Goal: Task Accomplishment & Management: Manage account settings

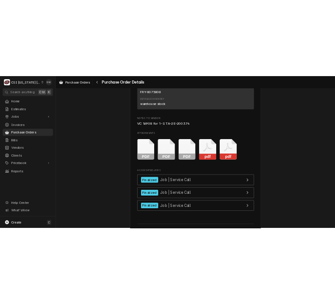
scroll to position [1625, 0]
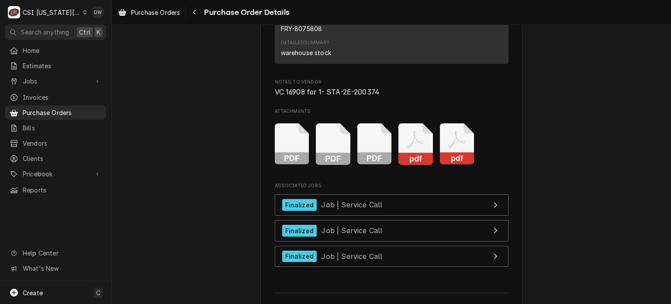
click at [455, 165] on rect "Attachments" at bounding box center [457, 158] width 35 height 12
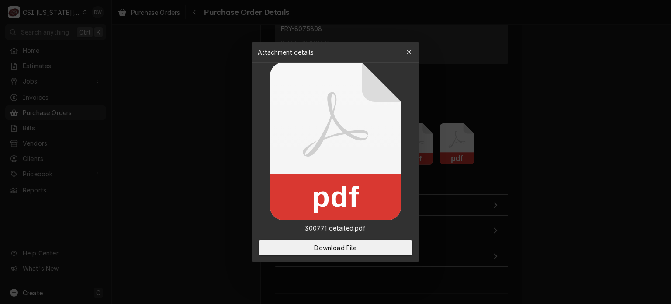
click at [536, 177] on div at bounding box center [335, 152] width 671 height 304
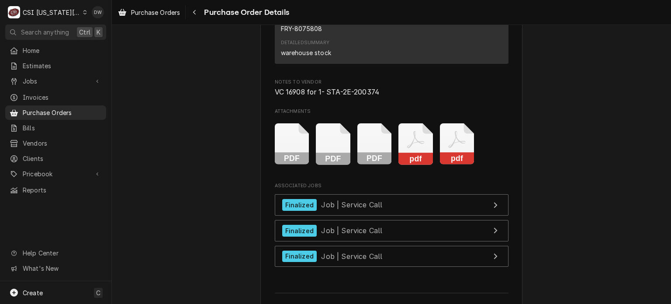
click at [391, 172] on div "PDF PDF PDF pdf pdf" at bounding box center [392, 144] width 234 height 55
click at [416, 165] on rect "Attachments" at bounding box center [415, 158] width 35 height 12
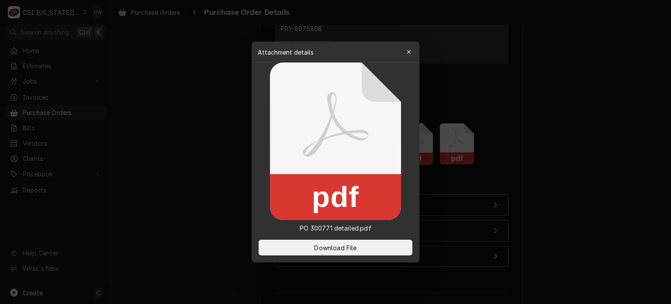
click at [605, 169] on div at bounding box center [335, 152] width 671 height 304
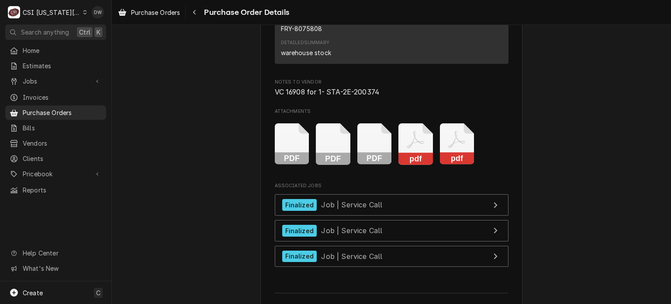
click at [363, 165] on rect "Attachments" at bounding box center [374, 158] width 35 height 12
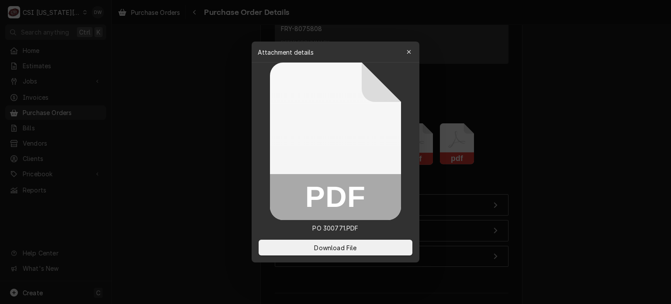
click at [563, 181] on div at bounding box center [335, 152] width 671 height 304
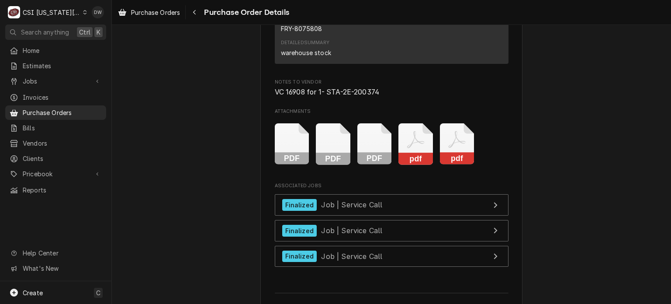
click at [332, 165] on rect "Attachments" at bounding box center [333, 158] width 35 height 12
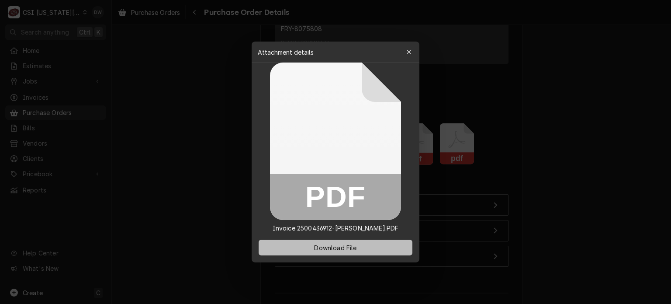
click at [344, 249] on span "Download File" at bounding box center [335, 247] width 46 height 9
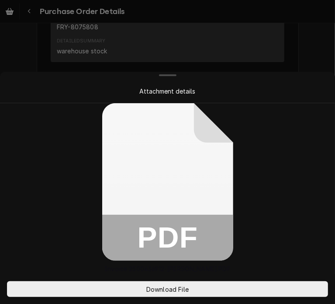
click at [291, 82] on div "Attachment details" at bounding box center [168, 91] width 332 height 24
click at [310, 55] on div at bounding box center [167, 152] width 335 height 304
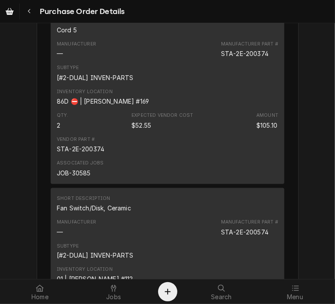
scroll to position [608, 0]
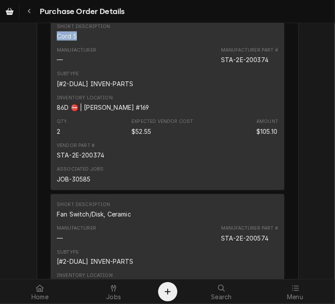
drag, startPoint x: 76, startPoint y: 62, endPoint x: 47, endPoint y: 63, distance: 28.9
copy div "Cord 5"
click at [27, 14] on div "Navigate back" at bounding box center [29, 11] width 9 height 9
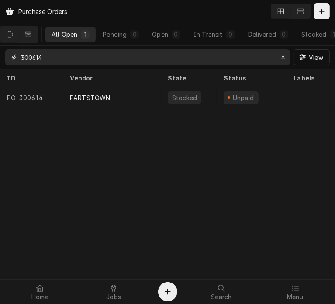
click at [79, 57] on input "300614" at bounding box center [147, 57] width 252 height 16
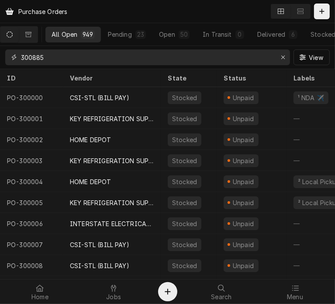
type input "300885"
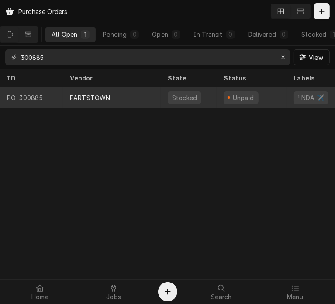
click at [97, 97] on div "PARTSTOWN" at bounding box center [90, 97] width 40 height 9
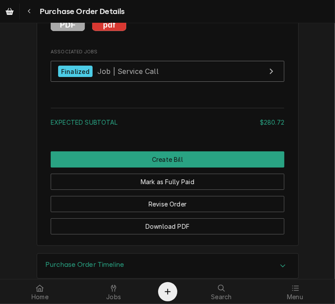
scroll to position [1614, 0]
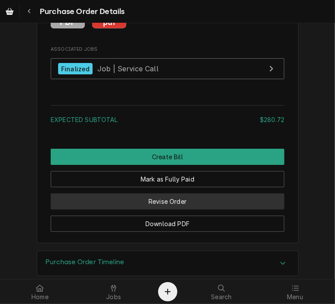
click at [168, 209] on button "Revise Order" at bounding box center [168, 201] width 234 height 16
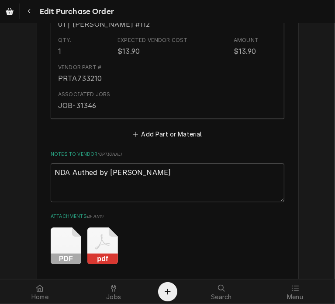
scroll to position [1341, 0]
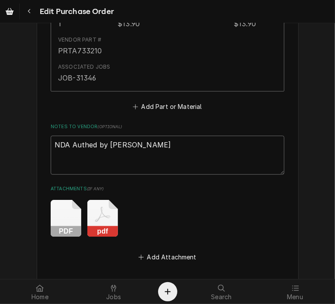
click at [148, 144] on textarea "NDA Authed by JB" at bounding box center [168, 154] width 234 height 39
type textarea "x"
type textarea "NDA Authed by JB"
type textarea "x"
type textarea "NDA Authed by JB"
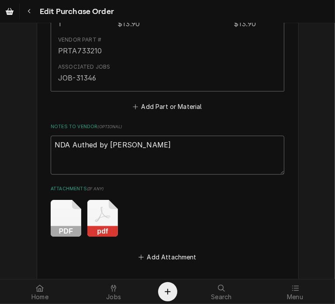
type textarea "x"
type textarea "NDA Authed by JB"
type textarea "x"
type textarea "NDA Authed by JB R"
type textarea "x"
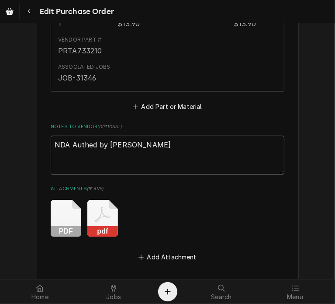
type textarea "NDA Authed by JB Re"
type textarea "x"
type textarea "NDA Authed by JB Rec"
type textarea "x"
type textarea "NDA Authed by JB Rece"
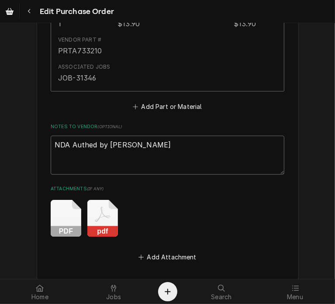
type textarea "x"
type textarea "NDA Authed by JB Recei"
type textarea "x"
type textarea "NDA Authed by JB Receiv"
type textarea "x"
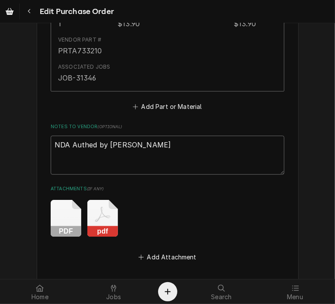
type textarea "NDA Authed by JB Receive"
type textarea "x"
type textarea "NDA Authed by JB Received"
type textarea "x"
type textarea "NDA Authed by JB Received"
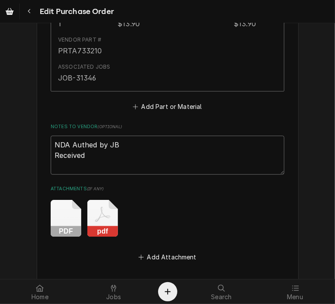
type textarea "x"
type textarea "NDA Authed by JB Received F"
type textarea "x"
type textarea "NDA Authed by JB Received Fr"
type textarea "x"
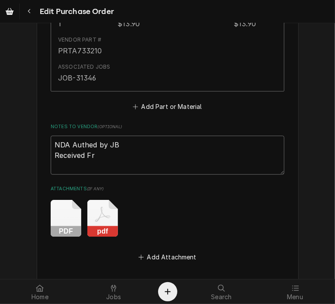
type textarea "NDA Authed by JB Received Fre"
type textarea "x"
type textarea "NDA Authed by JB Received Frei"
type textarea "x"
type textarea "NDA Authed by JB Received Freig"
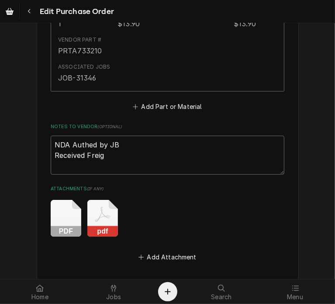
type textarea "x"
type textarea "NDA Authed by JB Received Freigh"
type textarea "x"
type textarea "NDA Authed by JB Received Freight"
type textarea "x"
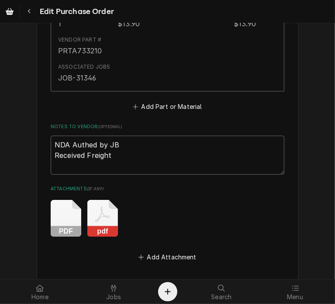
type textarea "NDA Authed by JB Received Freight"
type textarea "x"
type textarea "NDA Authed by JB Received Freight C"
type textarea "x"
type textarea "NDA Authed by JB Received Freight Cr"
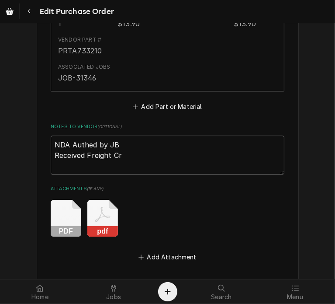
type textarea "x"
type textarea "NDA Authed by JB Received Freight Cre"
type textarea "x"
type textarea "NDA Authed by JB Received Freight Cred"
type textarea "x"
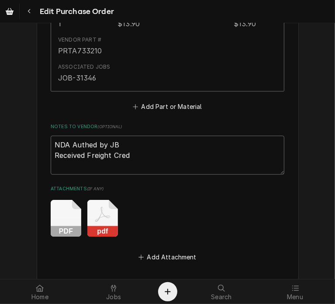
type textarea "NDA Authed by JB Received Freight Credi"
type textarea "x"
type textarea "NDA Authed by JB Received Freight Credit"
type textarea "x"
type textarea "NDA Authed by JB Received Freight Credit"
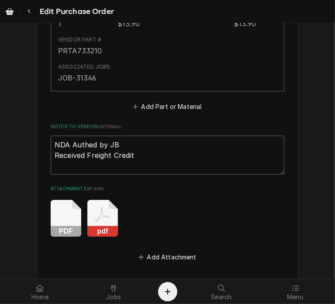
click at [138, 153] on textarea "NDA Authed by JB Received Freight Credit" at bounding box center [168, 154] width 234 height 39
type textarea "x"
type textarea "NDA Authed by JB Received Freight Credit"
type textarea "x"
type textarea "NDA Authed by JB Received Freight Credit 2"
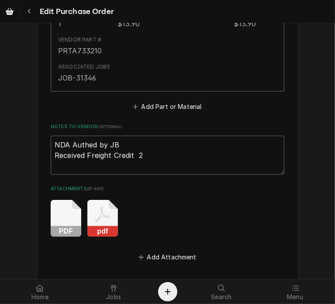
type textarea "x"
type textarea "NDA Authed by JB Received Freight Credit 25"
type textarea "x"
type textarea "NDA Authed by JB Received Freight Credit 250"
type textarea "x"
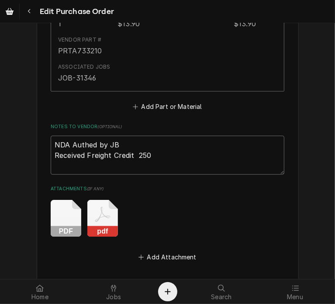
type textarea "NDA Authed by JB Received Freight Credit 2500"
type textarea "x"
type textarea "NDA Authed by JB Received Freight Credit 25004"
type textarea "x"
type textarea "NDA Authed by JB Received Freight Credit 250043"
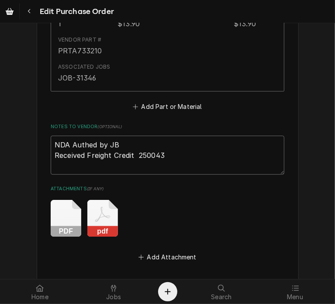
type textarea "x"
type textarea "NDA Authed by JB Received Freight Credit 2500438"
type textarea "x"
type textarea "NDA Authed by JB Received Freight Credit 25004389"
type textarea "x"
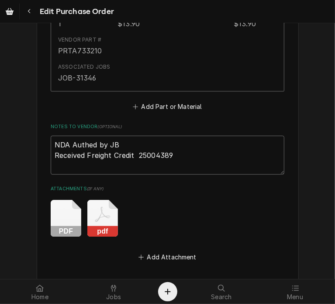
type textarea "NDA Authed by JB Received Freight Credit 250043893"
type textarea "x"
type textarea "NDA Authed by JB Received Freight Credit 2500438937"
type textarea "x"
type textarea "NDA Authed by JB Received Freight Credit 2500438937"
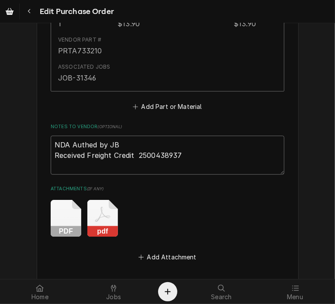
type textarea "x"
type textarea "NDA Authed by JB Received Freight Credit 2500438937 -"
type textarea "x"
type textarea "NDA Authed by JB Received Freight Credit 2500438937 -d"
type textarea "x"
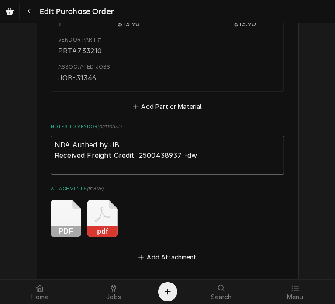
scroll to position [1462, 0]
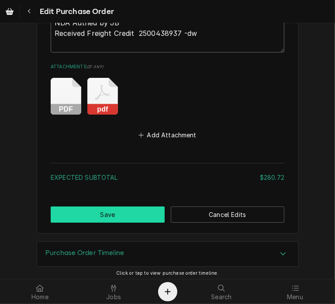
type textarea "NDA Authed by JB Received Freight Credit 2500438937 -dw"
click at [116, 208] on button "Save" at bounding box center [108, 214] width 114 height 16
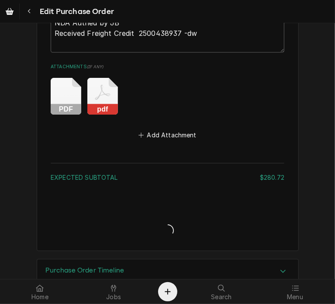
type textarea "x"
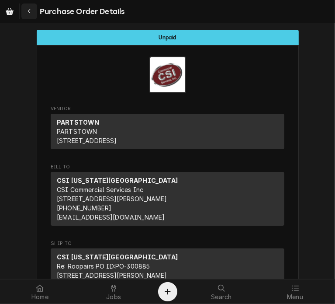
click at [28, 10] on icon "Navigate back" at bounding box center [30, 11] width 4 height 6
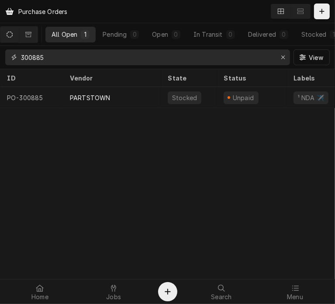
drag, startPoint x: 59, startPoint y: 57, endPoint x: 8, endPoint y: 57, distance: 51.1
click at [8, 57] on div "300885" at bounding box center [147, 57] width 285 height 16
drag, startPoint x: 56, startPoint y: 59, endPoint x: 17, endPoint y: 58, distance: 39.3
click at [17, 58] on div "301175" at bounding box center [147, 57] width 285 height 16
click at [73, 58] on input "301155" at bounding box center [147, 57] width 252 height 16
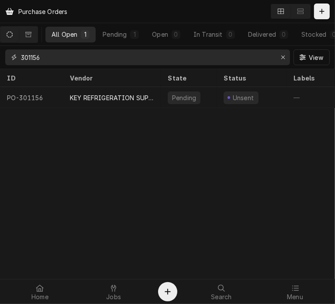
drag, startPoint x: 51, startPoint y: 59, endPoint x: 13, endPoint y: 62, distance: 38.2
click at [13, 62] on div "301156" at bounding box center [147, 57] width 285 height 16
type input "3"
drag, startPoint x: 56, startPoint y: 59, endPoint x: 11, endPoint y: 57, distance: 45.0
click at [11, 57] on div "01170" at bounding box center [147, 57] width 285 height 16
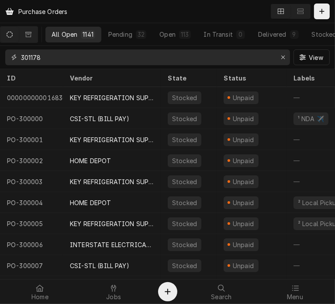
type input "301178"
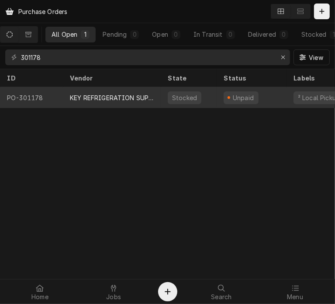
click at [83, 93] on div "KEY REFRIGERATION SUPPLY" at bounding box center [112, 97] width 84 height 9
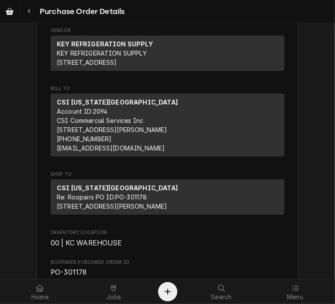
scroll to position [34, 0]
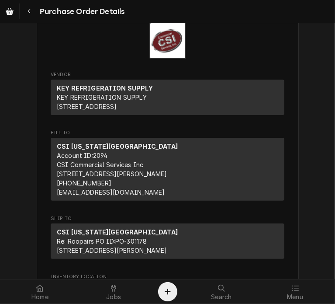
click at [28, 9] on icon "Navigate back" at bounding box center [30, 11] width 4 height 6
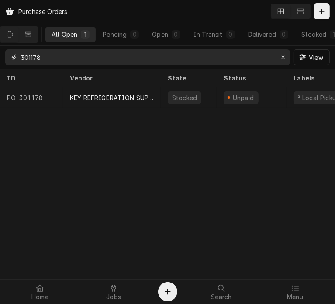
drag, startPoint x: 63, startPoint y: 57, endPoint x: 2, endPoint y: 61, distance: 61.7
click at [2, 61] on div "301178 View" at bounding box center [167, 57] width 335 height 23
type input "301159"
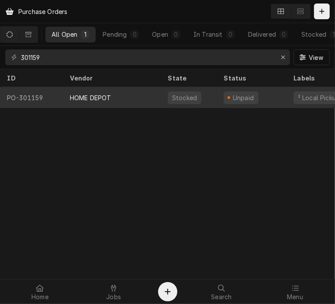
click at [87, 97] on div "HOME DEPOT" at bounding box center [90, 97] width 41 height 9
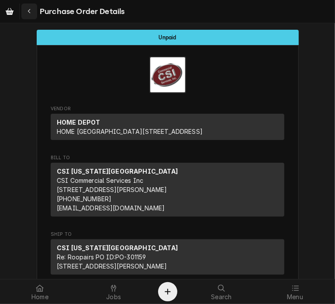
click at [32, 10] on div "Navigate back" at bounding box center [29, 11] width 9 height 9
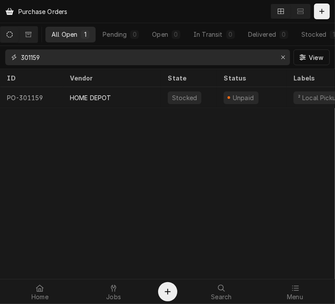
drag, startPoint x: 67, startPoint y: 57, endPoint x: 9, endPoint y: 57, distance: 57.7
click at [9, 57] on div "301159" at bounding box center [147, 57] width 285 height 16
type input "301143"
